Goal: Information Seeking & Learning: Check status

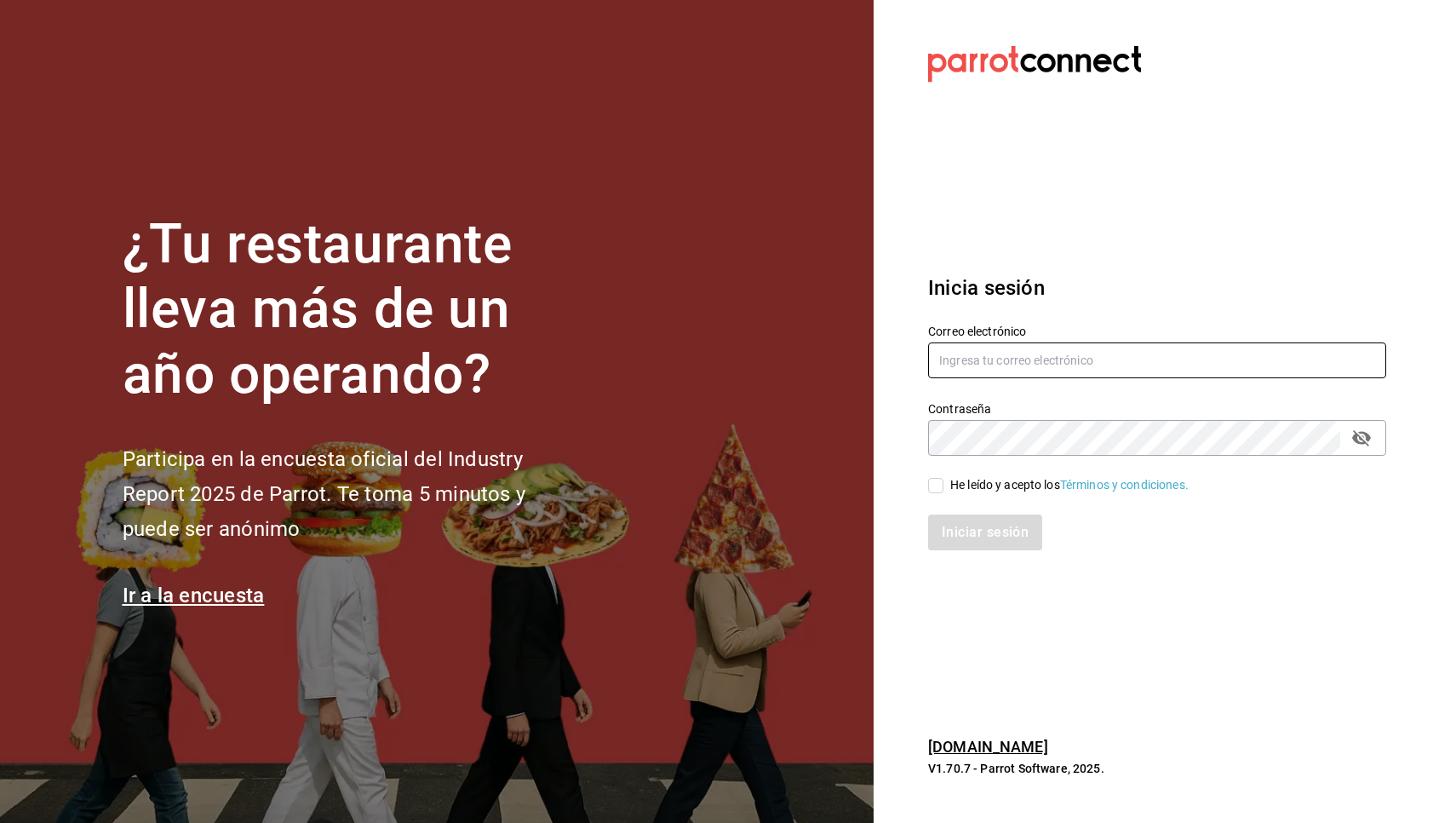
type input "[EMAIL_ADDRESS][DOMAIN_NAME]"
click at [939, 489] on input "He leído y acepto los Términos y condiciones." at bounding box center [936, 486] width 16 height 16
checkbox input "true"
click at [946, 528] on button "Iniciar sesión" at bounding box center [986, 532] width 116 height 36
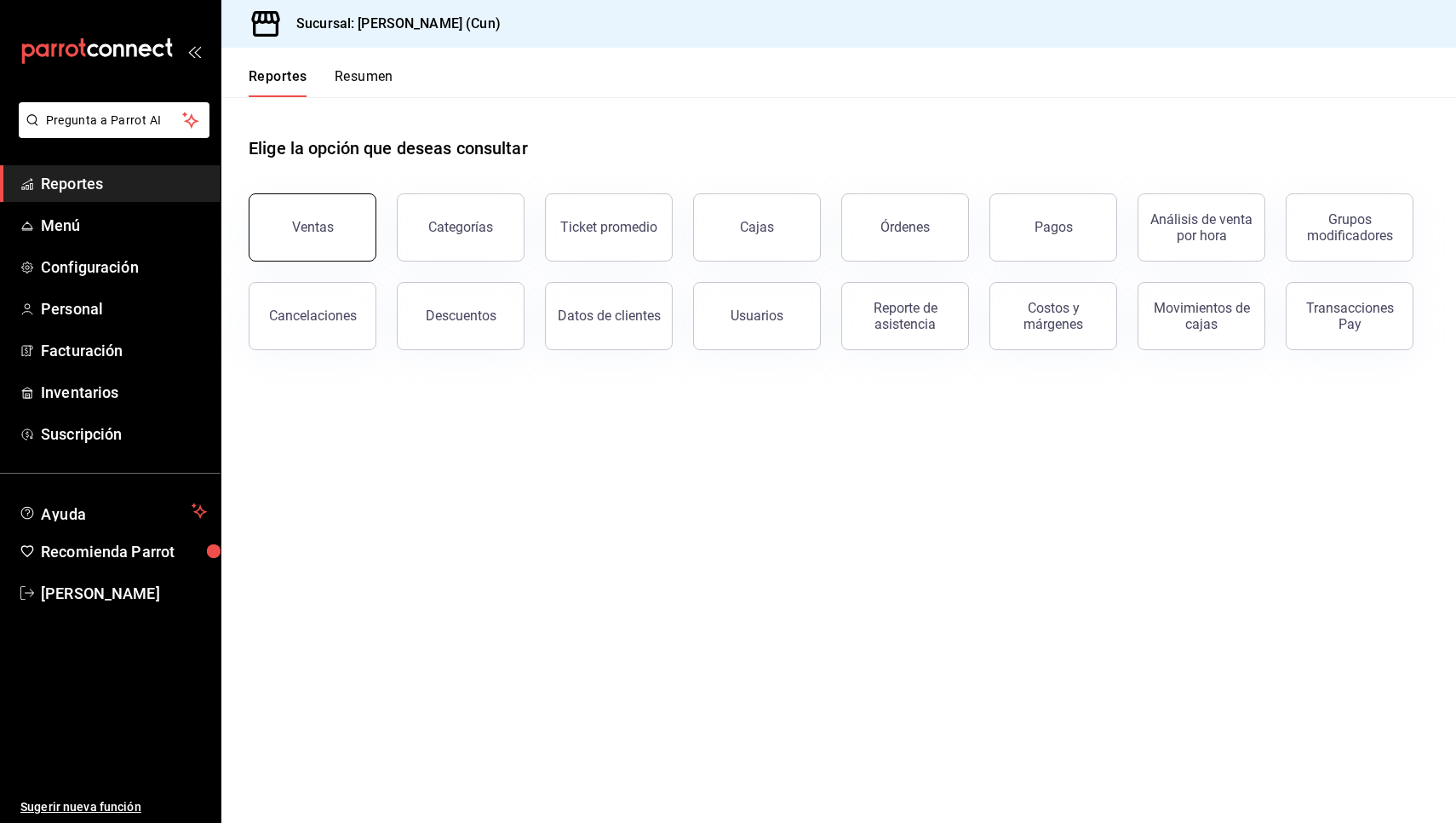
click at [328, 233] on div "Ventas" at bounding box center [313, 227] width 41 height 17
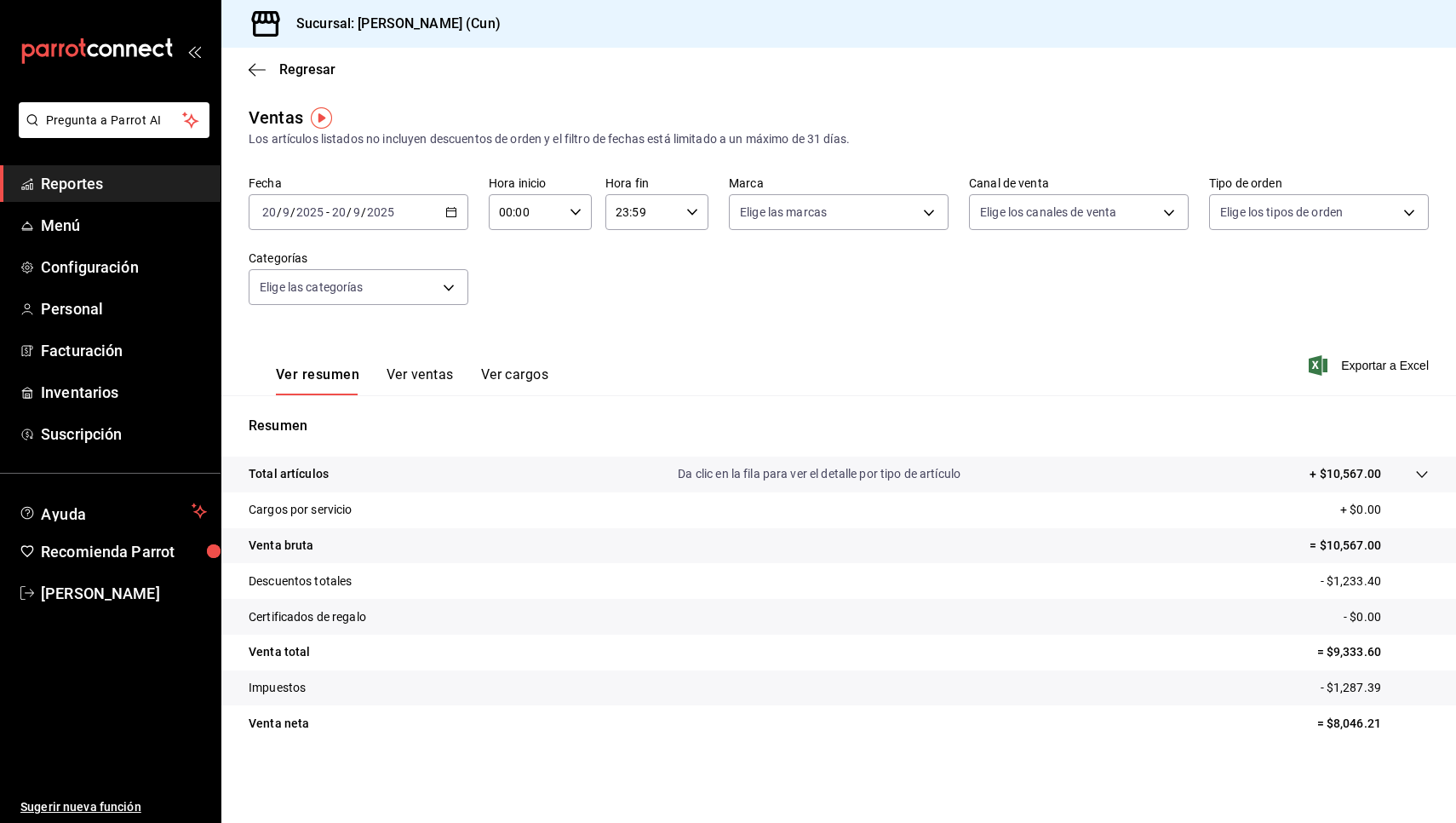
click at [419, 375] on button "Ver ventas" at bounding box center [420, 380] width 67 height 29
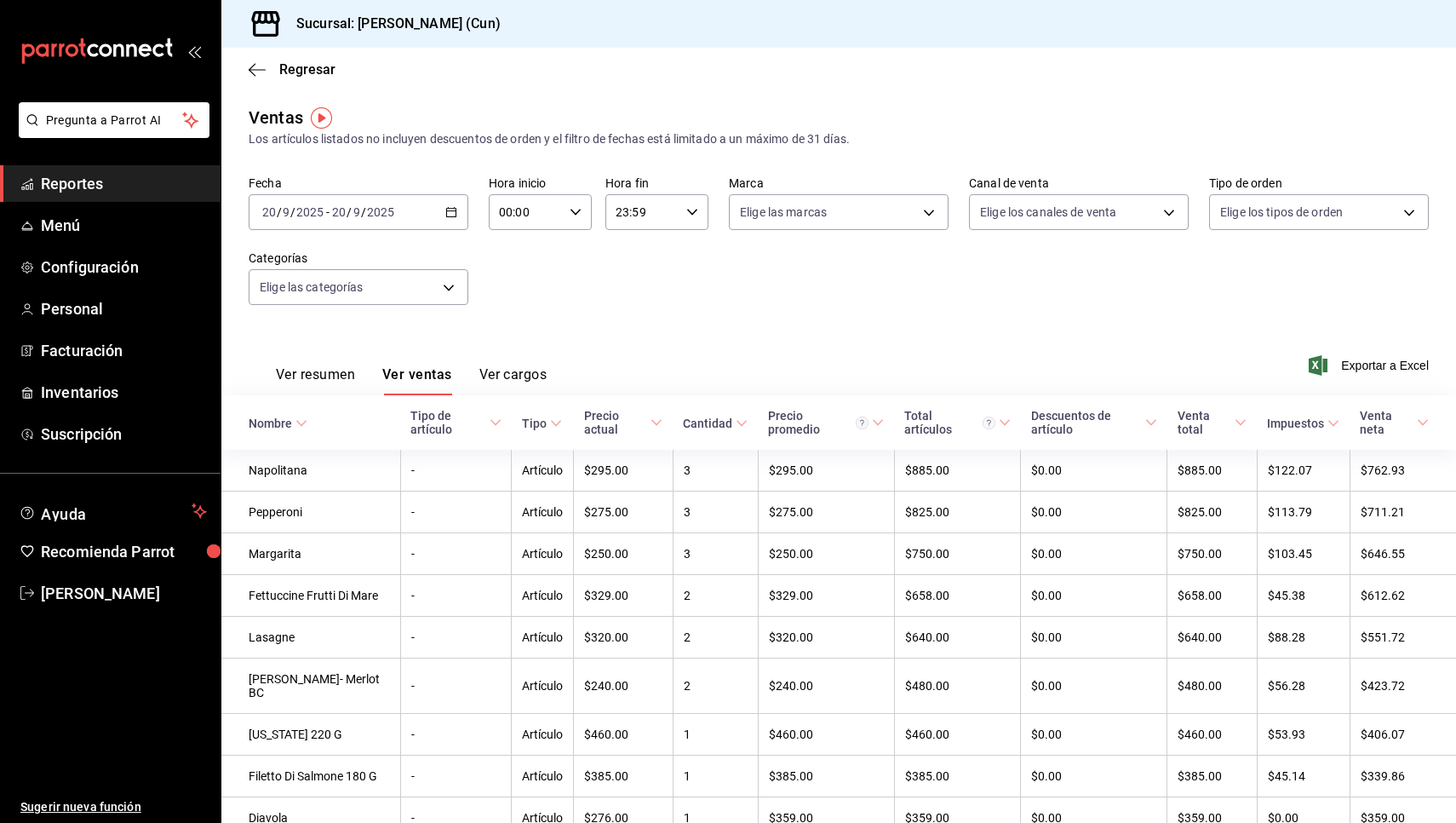
click at [137, 185] on span "Reportes" at bounding box center [123, 183] width 166 height 23
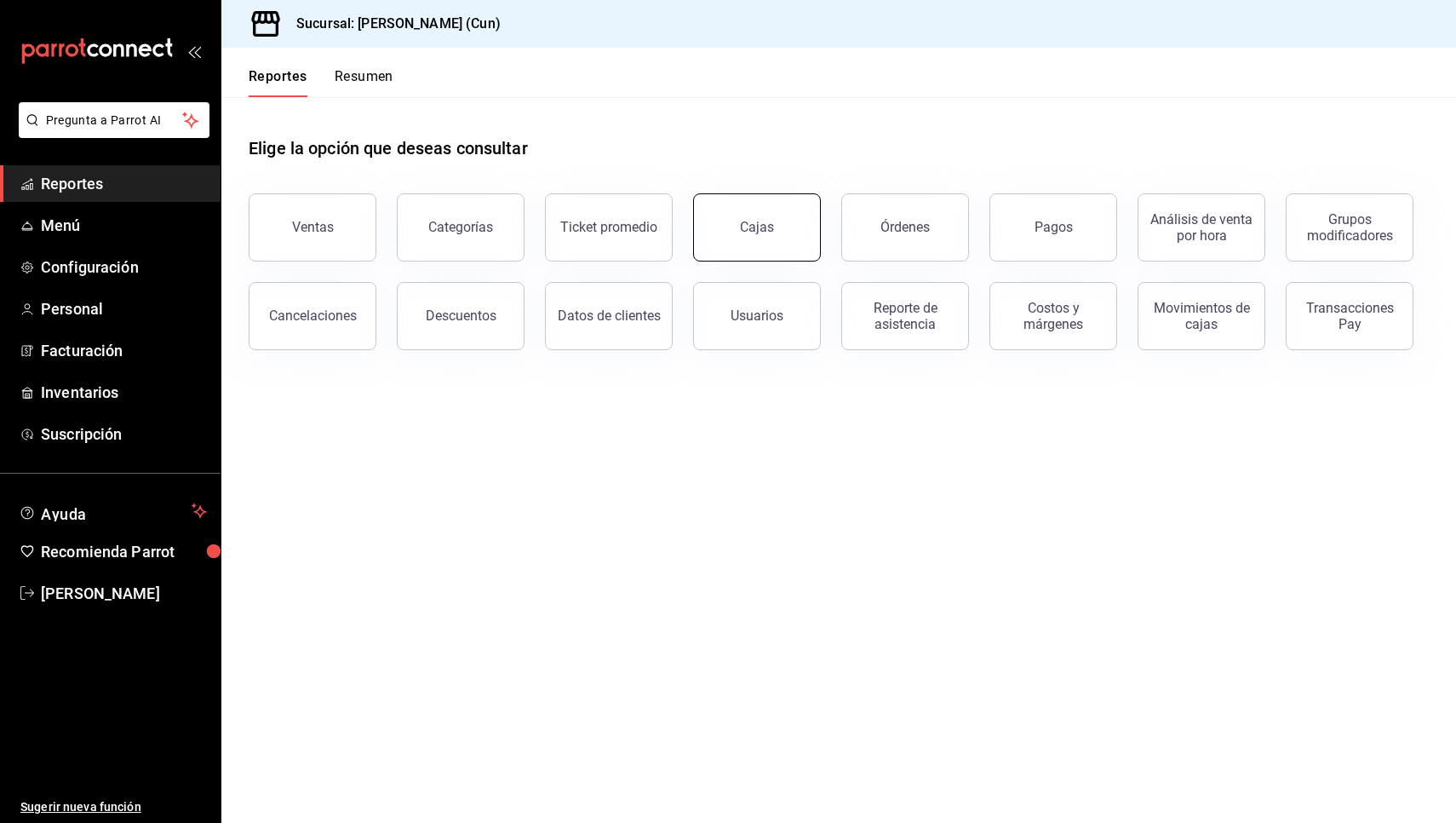
click at [811, 239] on link "Cajas" at bounding box center [756, 227] width 128 height 68
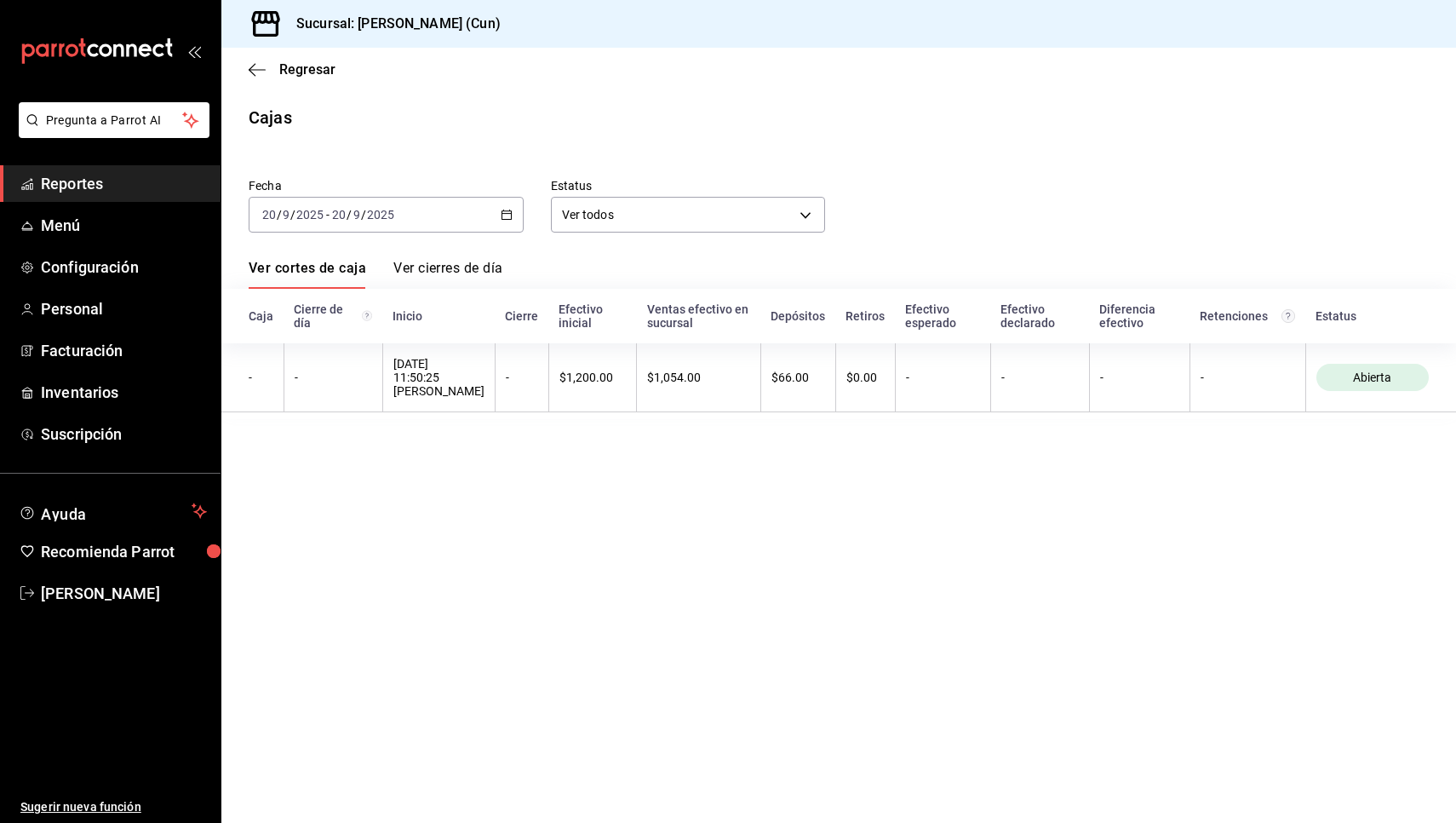
click at [110, 191] on span "Reportes" at bounding box center [123, 183] width 166 height 23
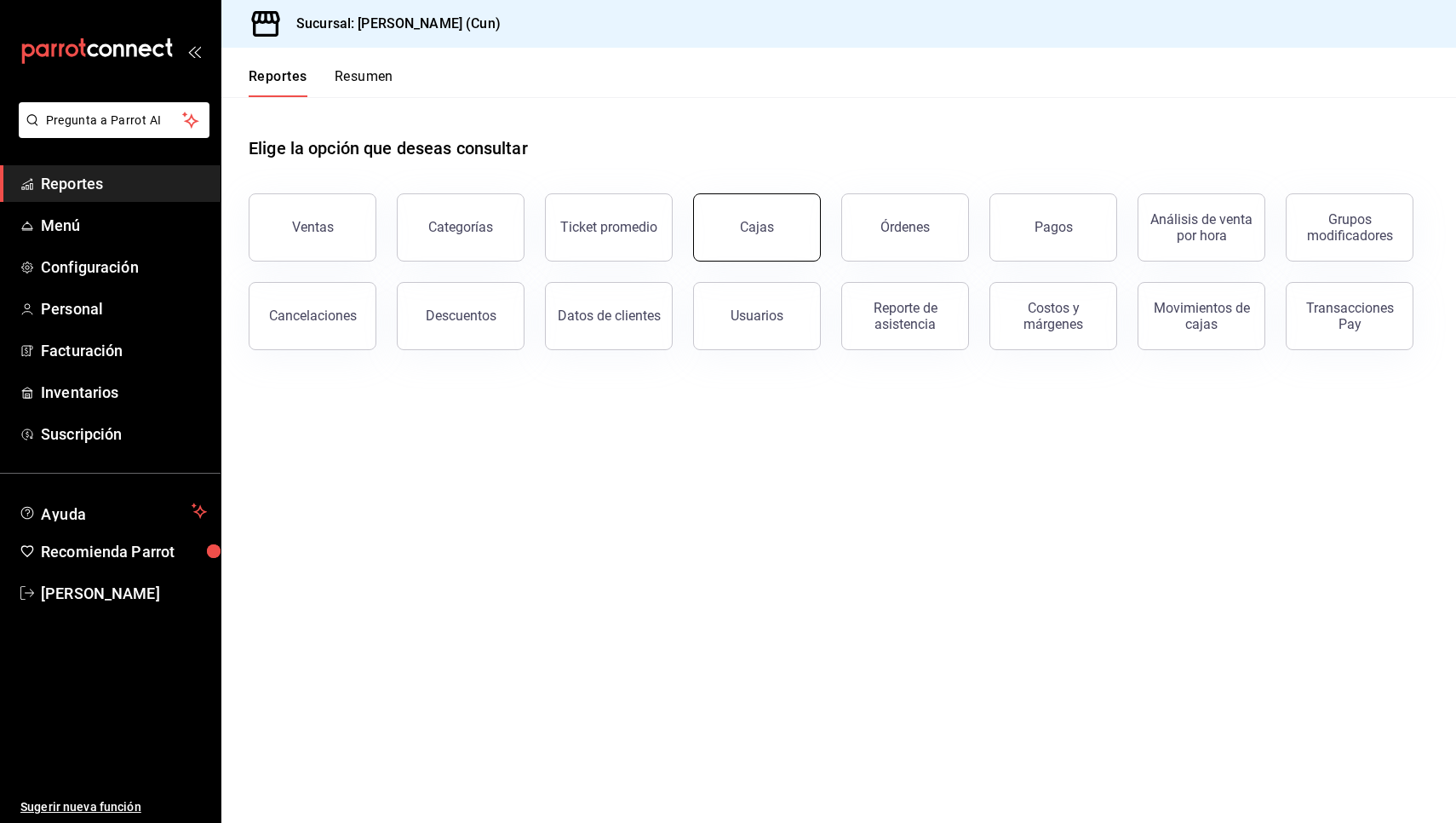
click at [779, 225] on link "Cajas" at bounding box center [756, 227] width 128 height 68
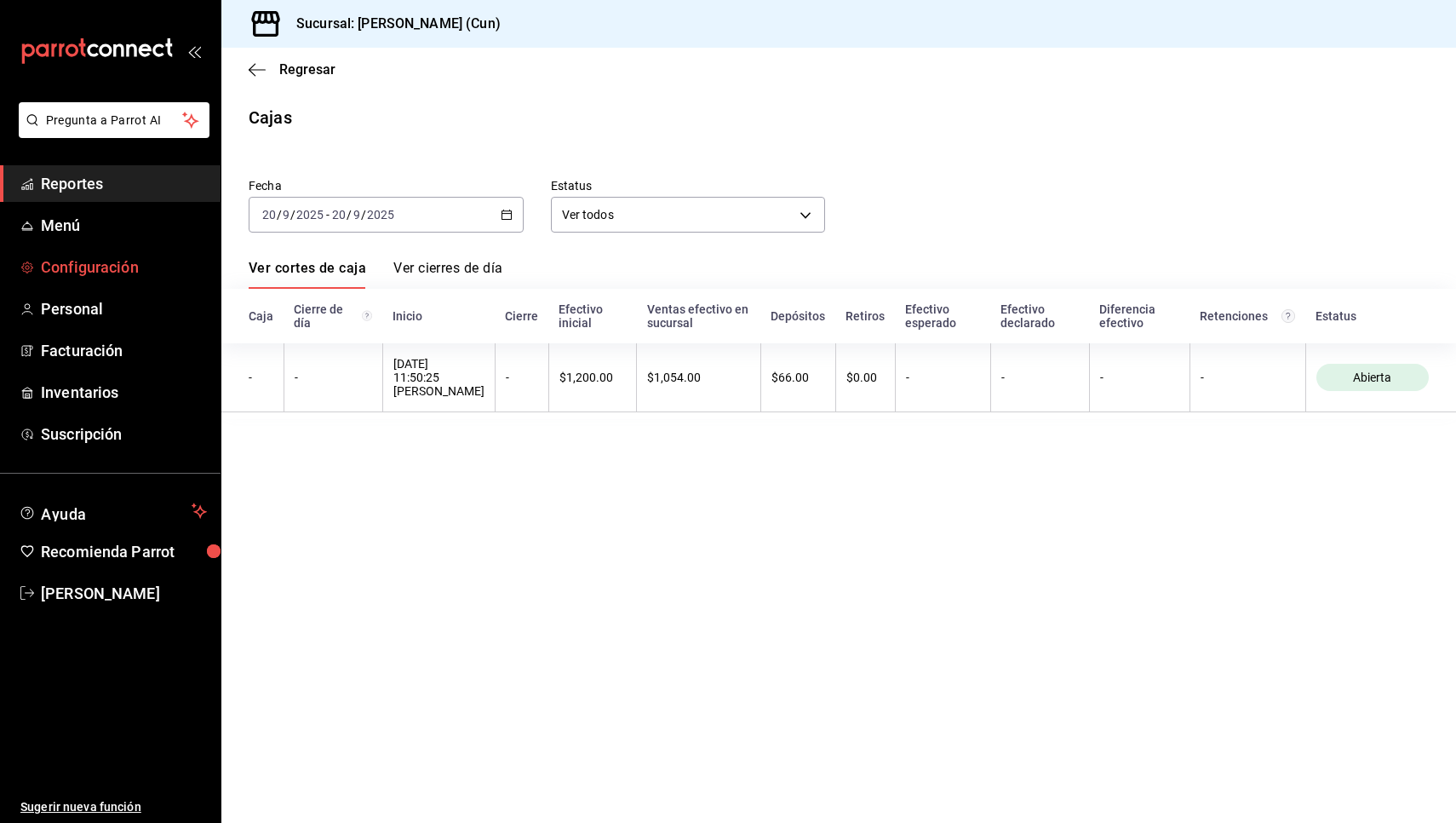
click at [147, 269] on span "Configuración" at bounding box center [123, 267] width 166 height 23
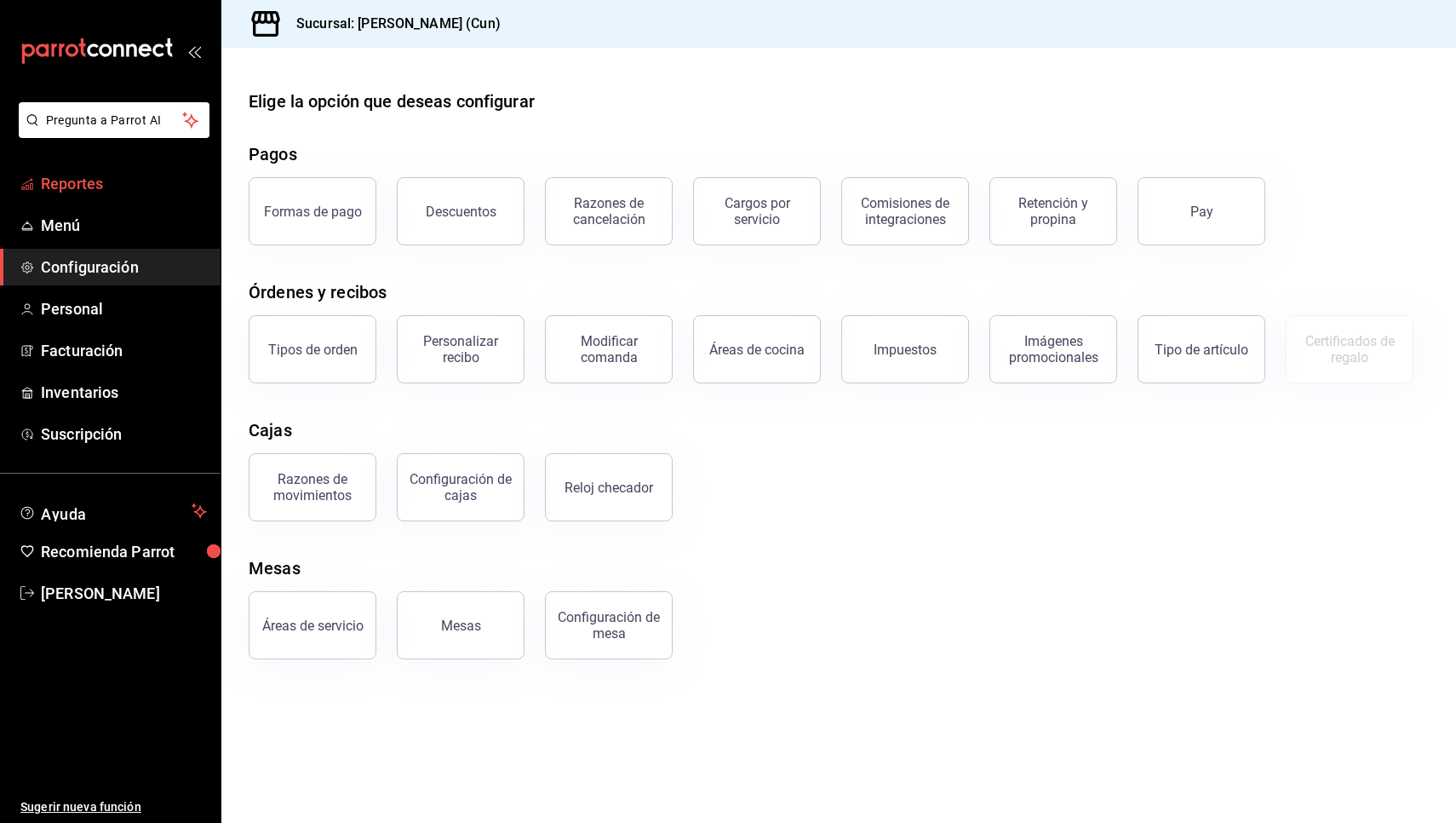
click at [131, 192] on span "Reportes" at bounding box center [123, 183] width 166 height 23
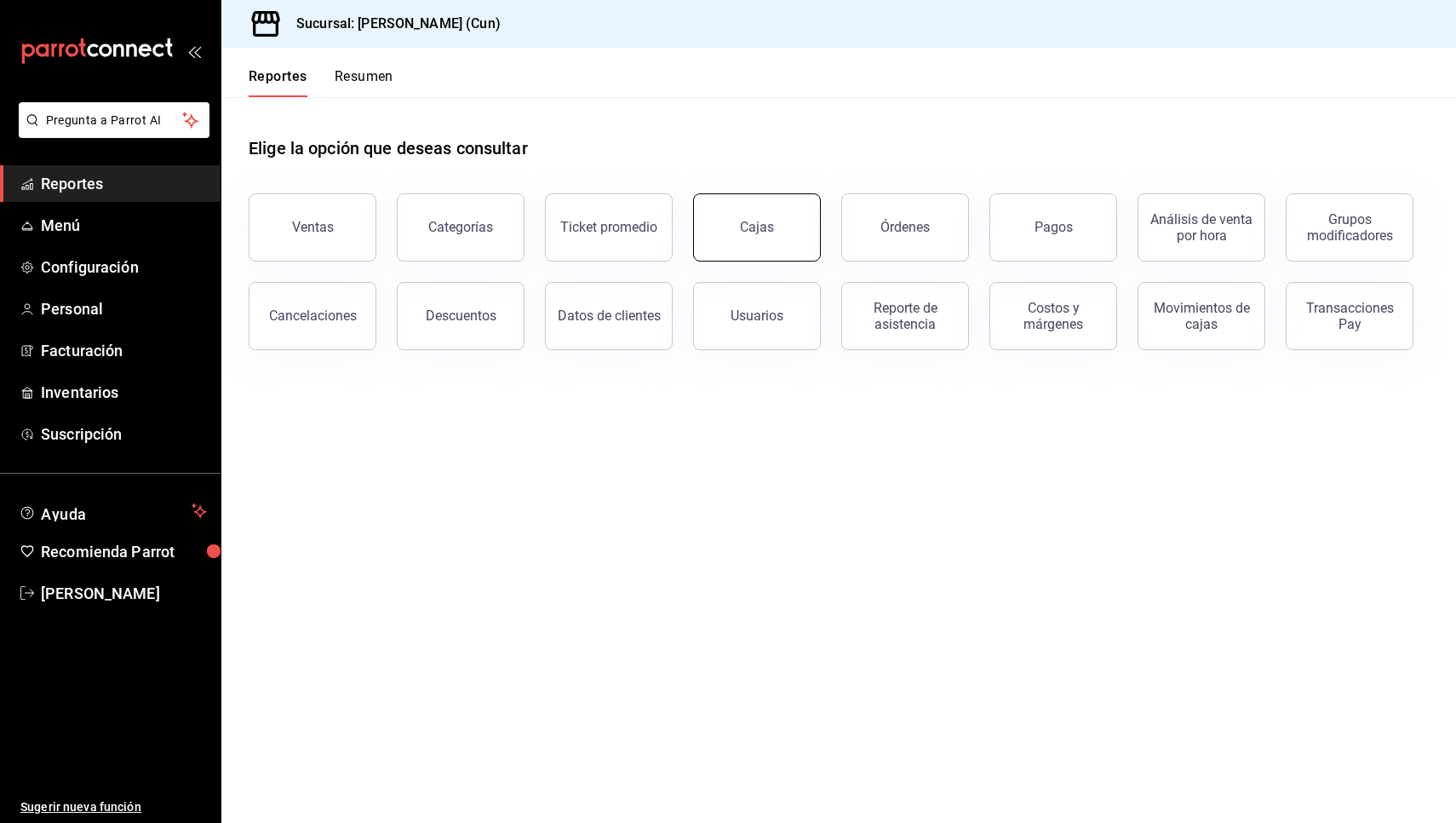
click at [789, 239] on link "Cajas" at bounding box center [756, 227] width 128 height 68
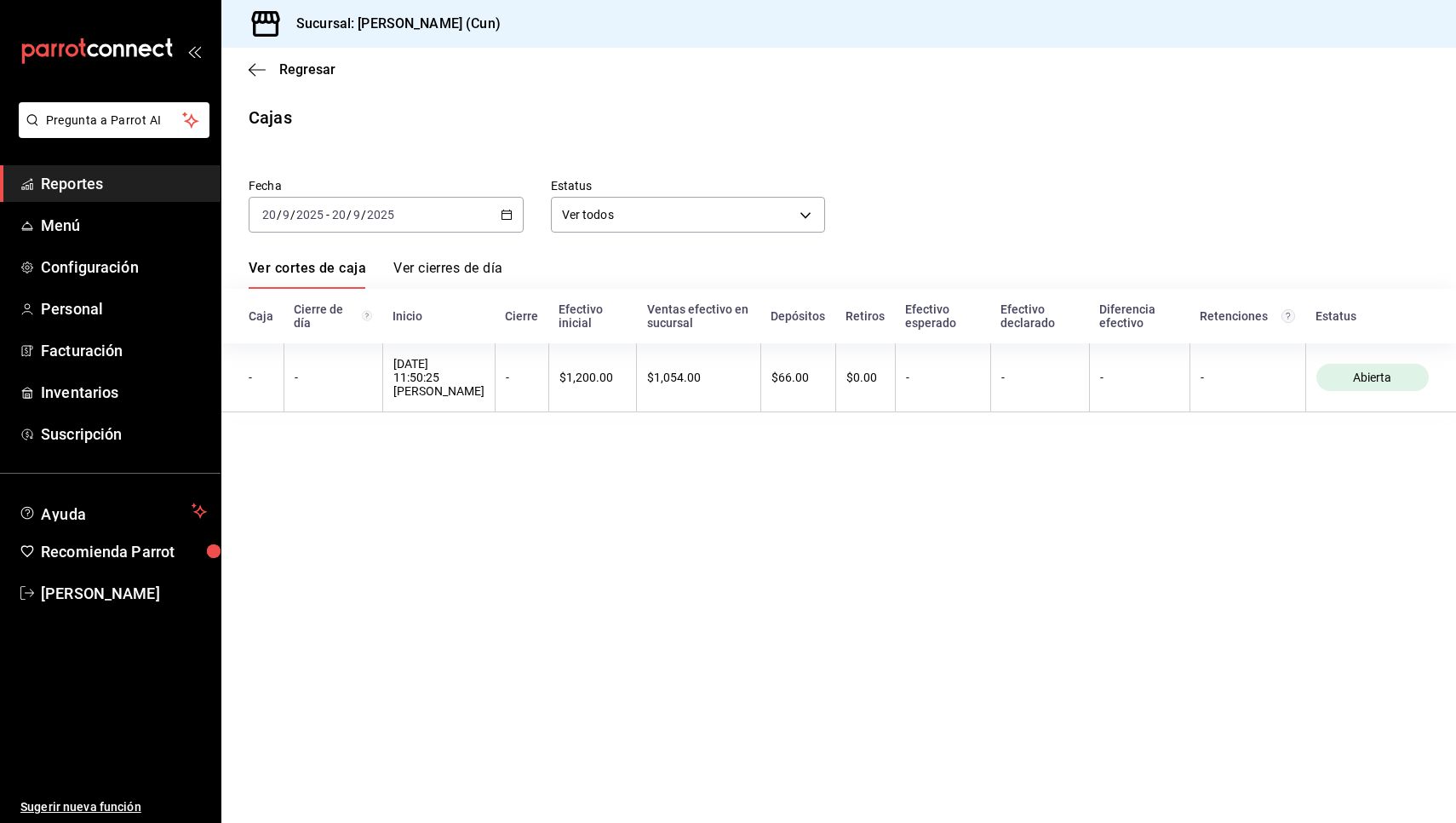
click at [142, 183] on span "Reportes" at bounding box center [123, 183] width 166 height 23
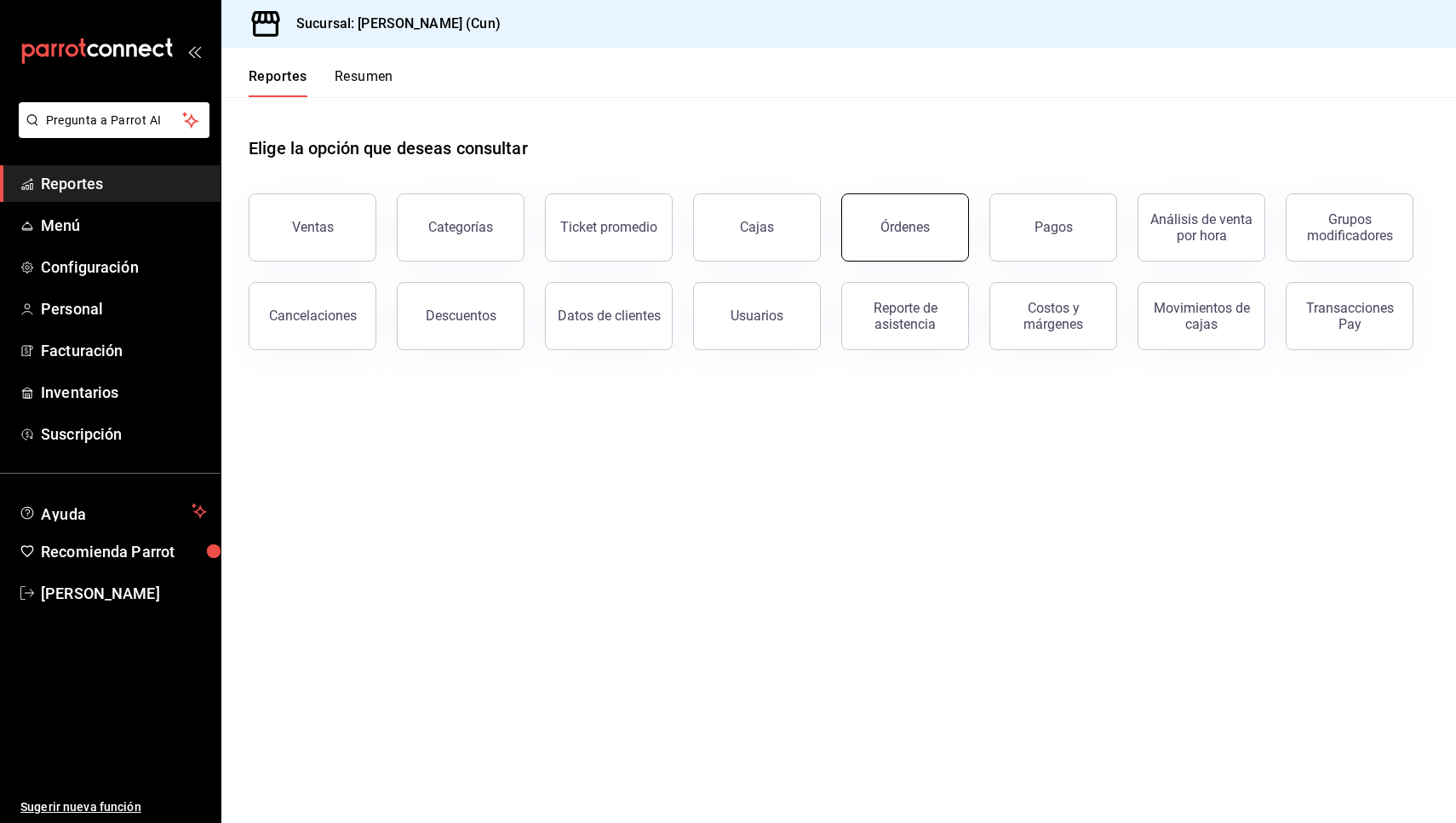
click at [948, 243] on button "Órdenes" at bounding box center [904, 227] width 128 height 68
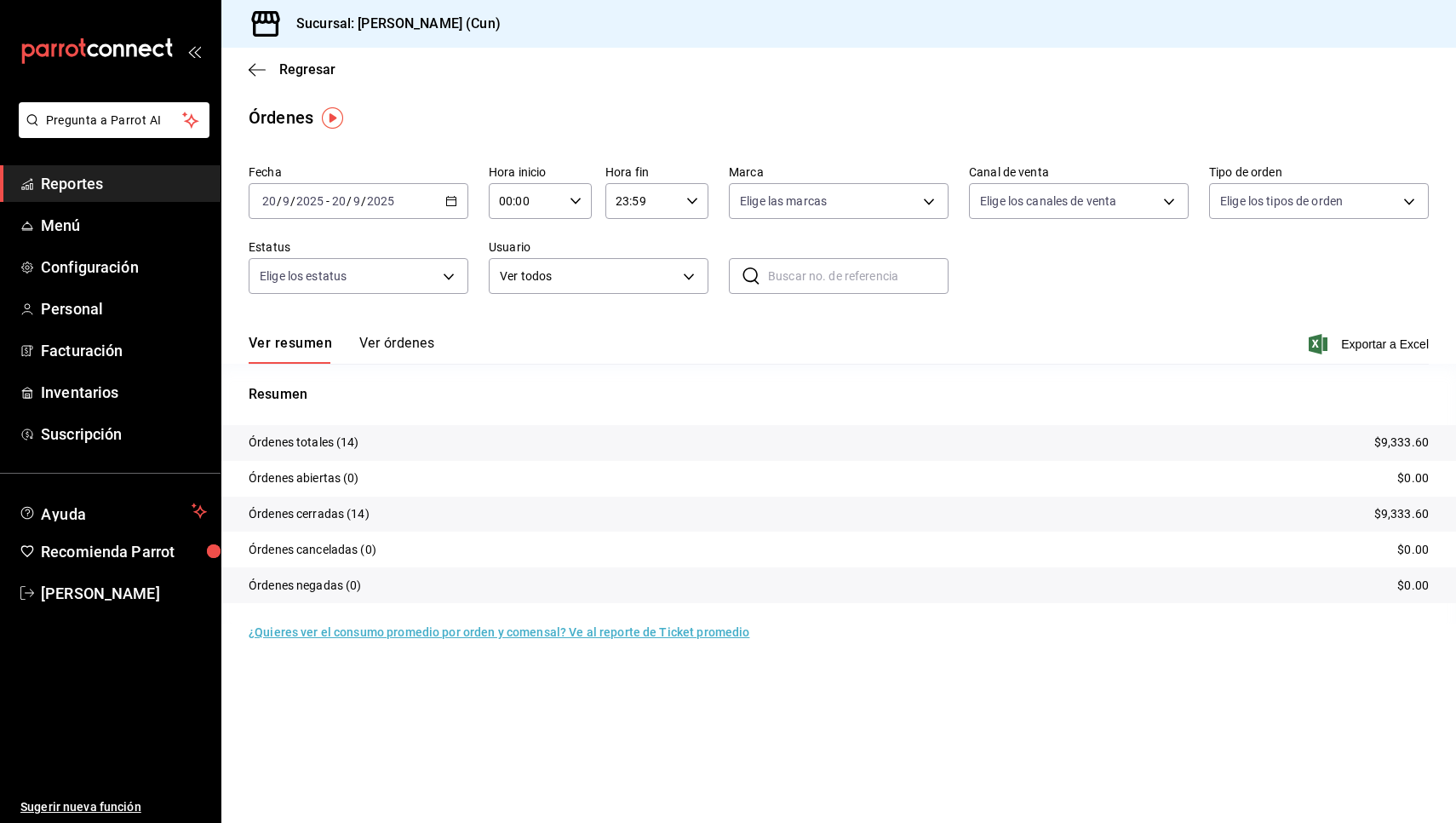
click at [389, 341] on button "Ver órdenes" at bounding box center [397, 349] width 75 height 29
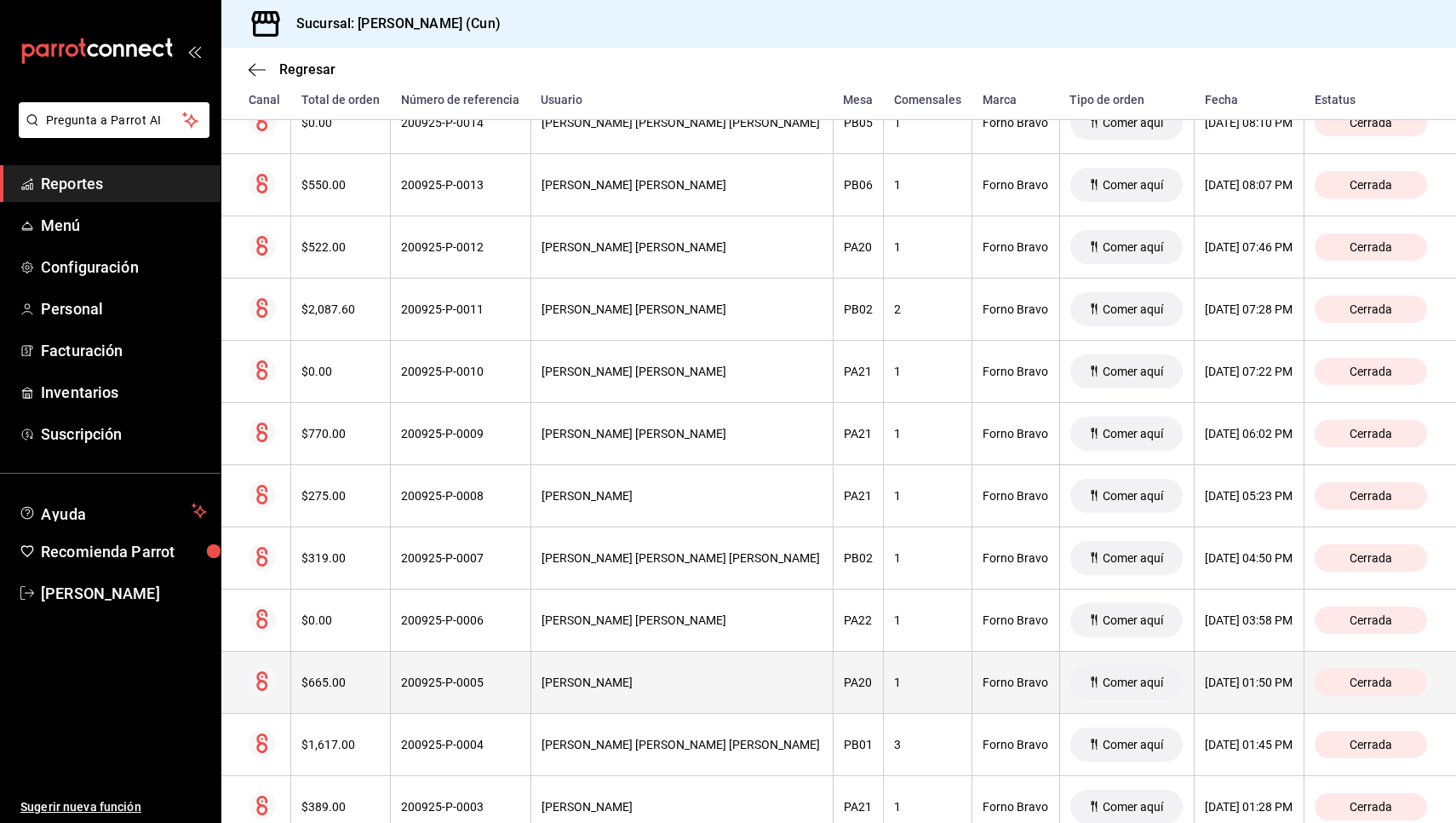
scroll to position [340, 0]
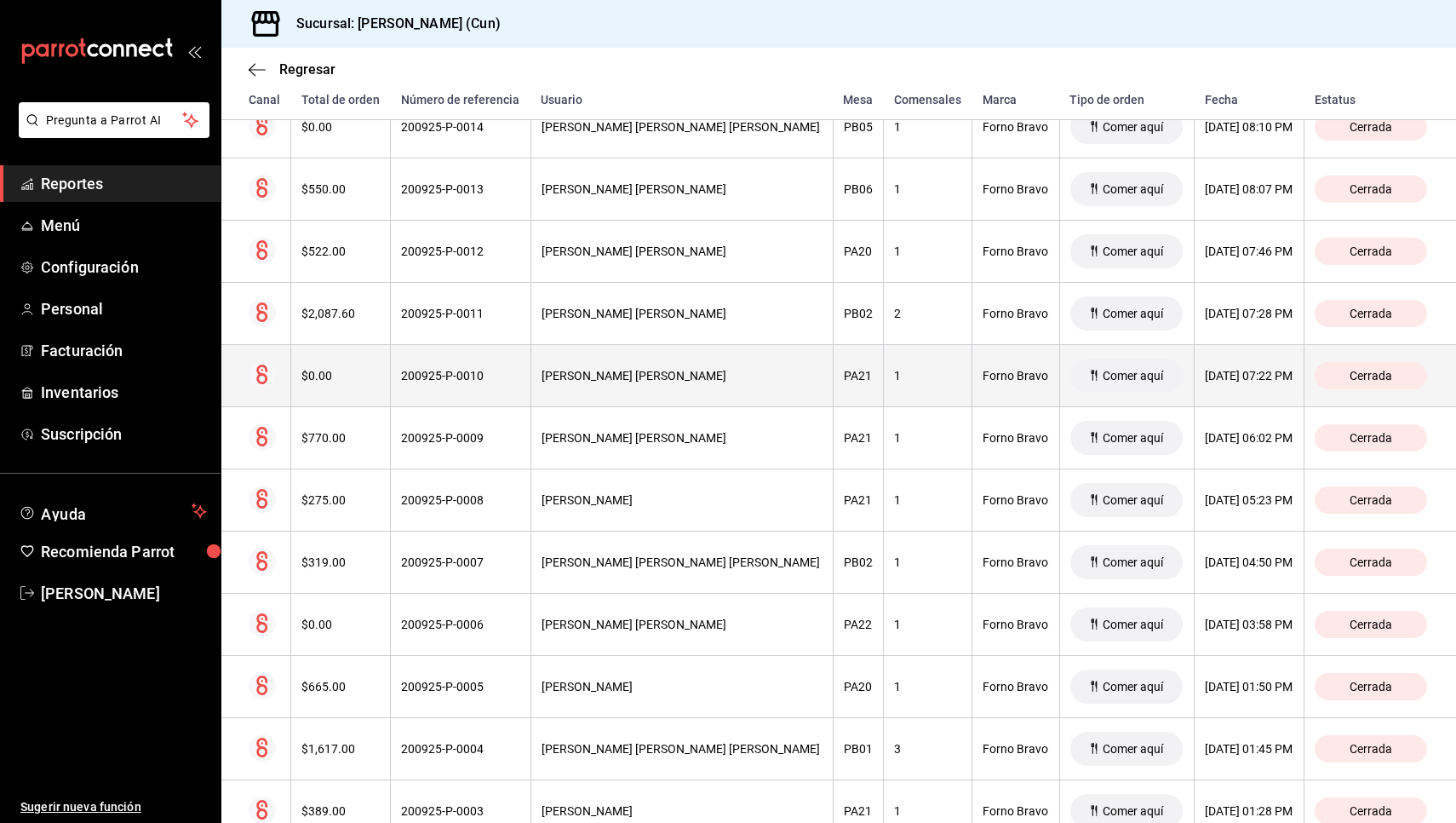
click at [478, 377] on div "200925-P-0010" at bounding box center [460, 375] width 119 height 14
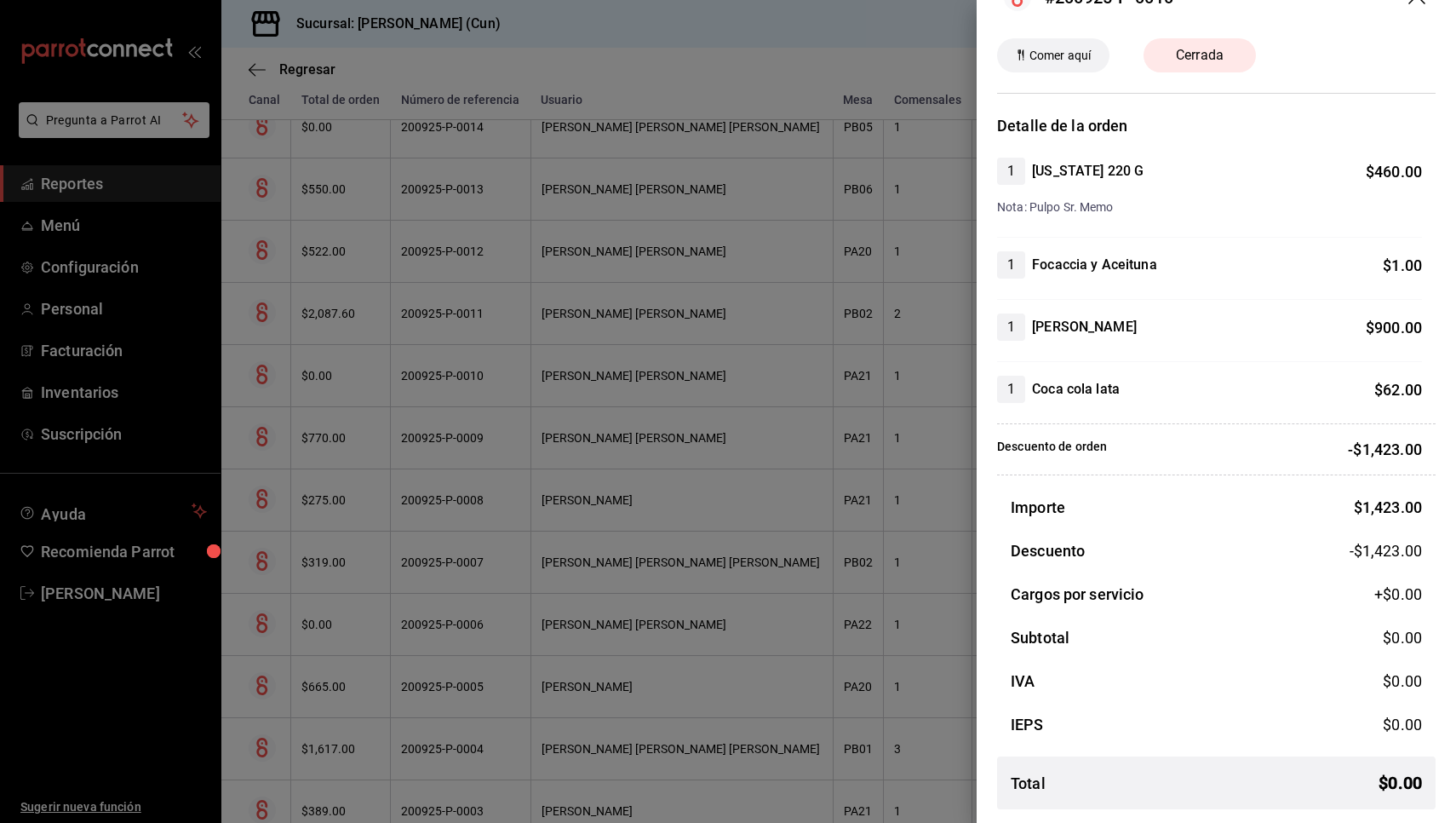
scroll to position [43, 0]
click at [693, 352] on div at bounding box center [728, 411] width 1456 height 823
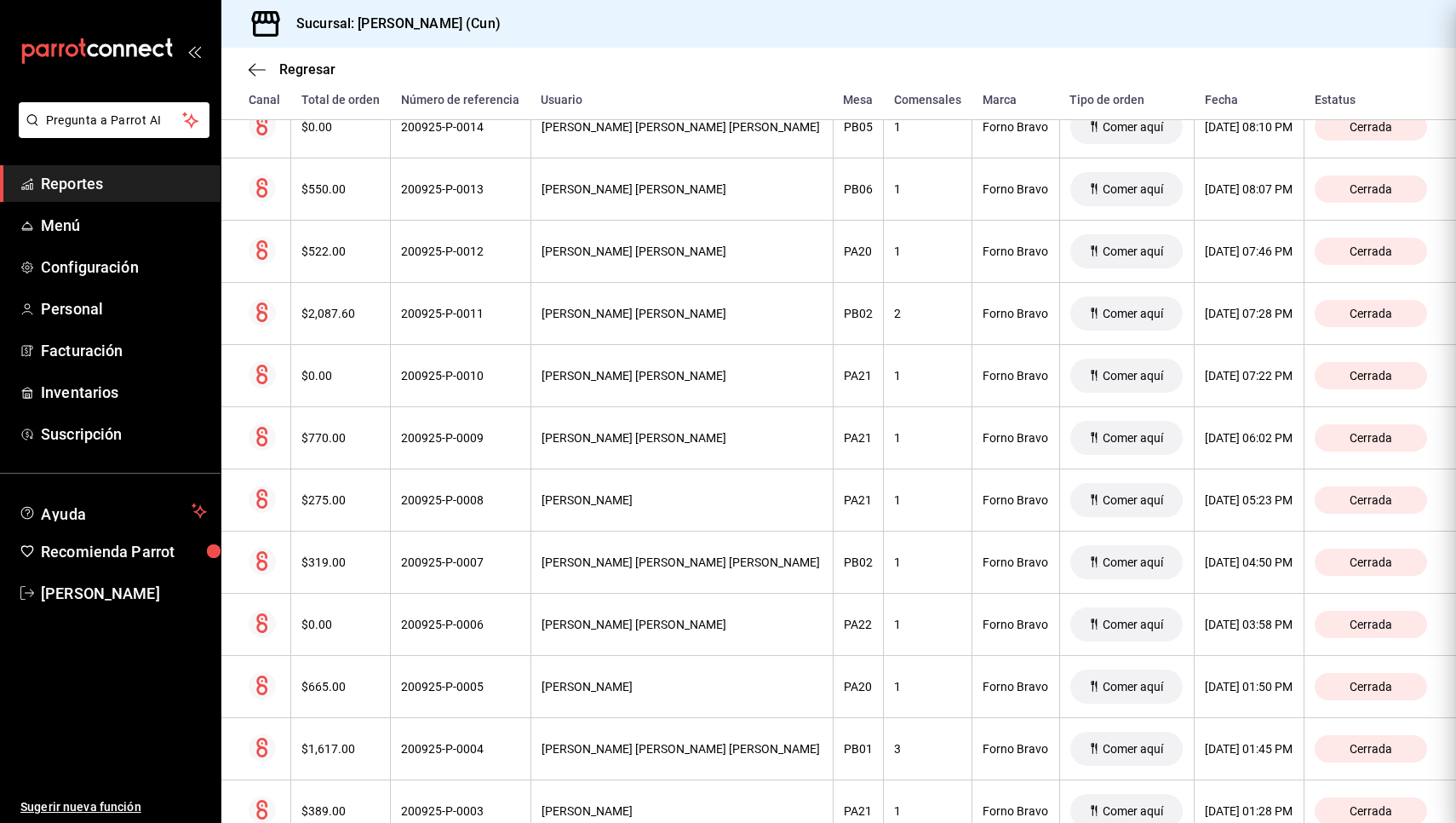
scroll to position [0, 0]
